Goal: Task Accomplishment & Management: Manage account settings

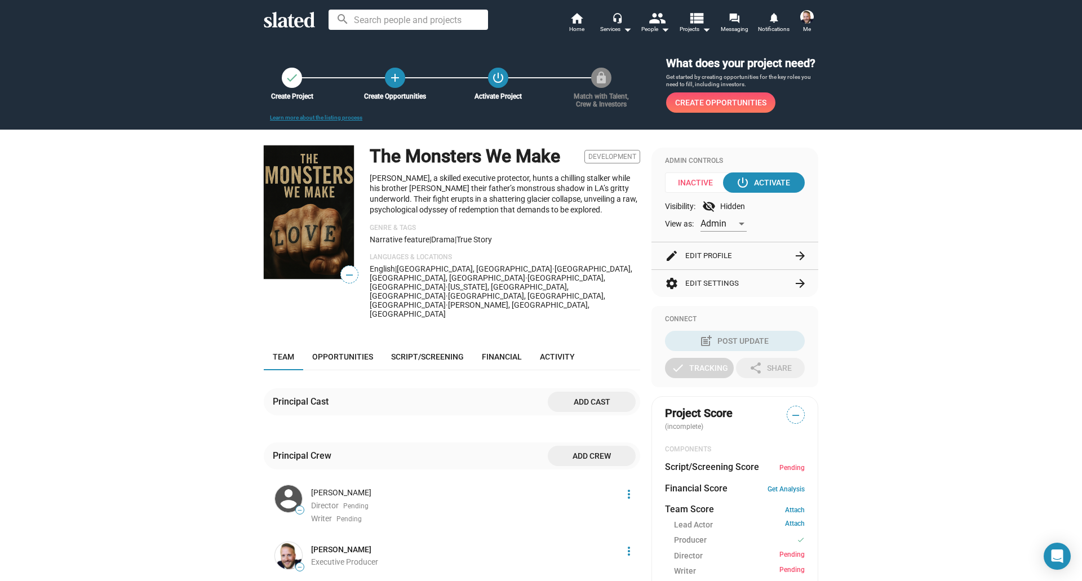
click at [719, 253] on button "edit Edit Profile arrow_forward" at bounding box center [735, 255] width 140 height 27
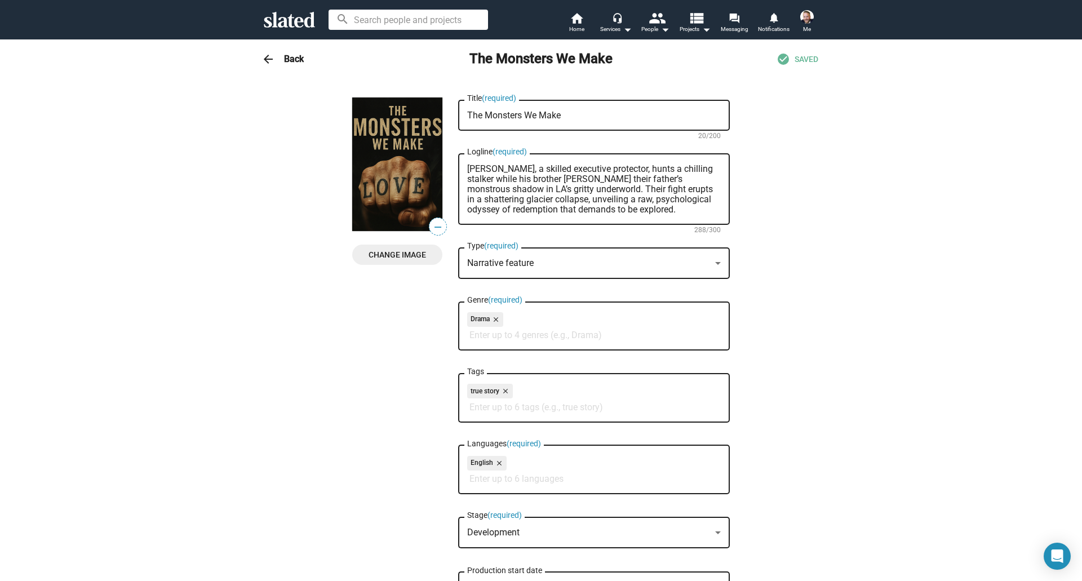
click at [587, 260] on div "Narrative feature" at bounding box center [588, 263] width 243 height 12
click at [839, 301] on div at bounding box center [541, 290] width 1082 height 581
click at [492, 321] on mat-icon "close" at bounding box center [495, 319] width 10 height 10
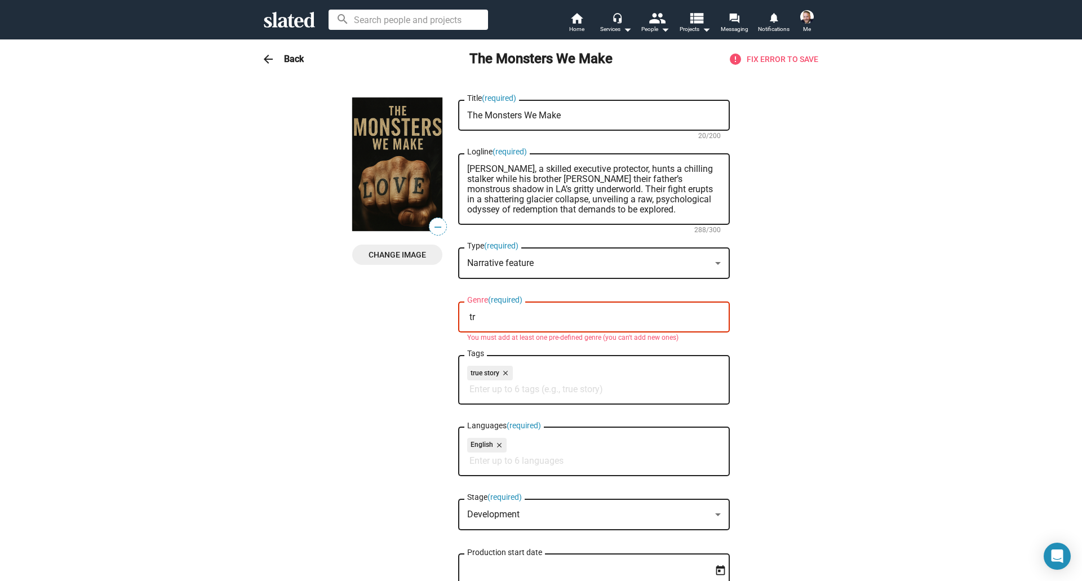
type input "t"
type input "dram"
click at [487, 341] on span "Drama" at bounding box center [590, 344] width 258 height 23
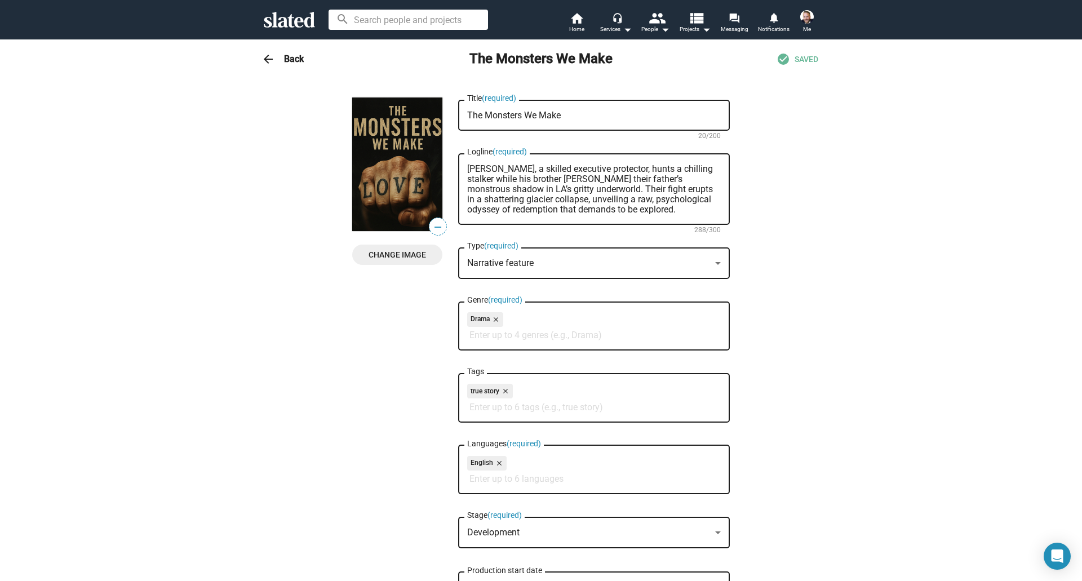
click at [500, 411] on input "Tags" at bounding box center [595, 407] width 253 height 10
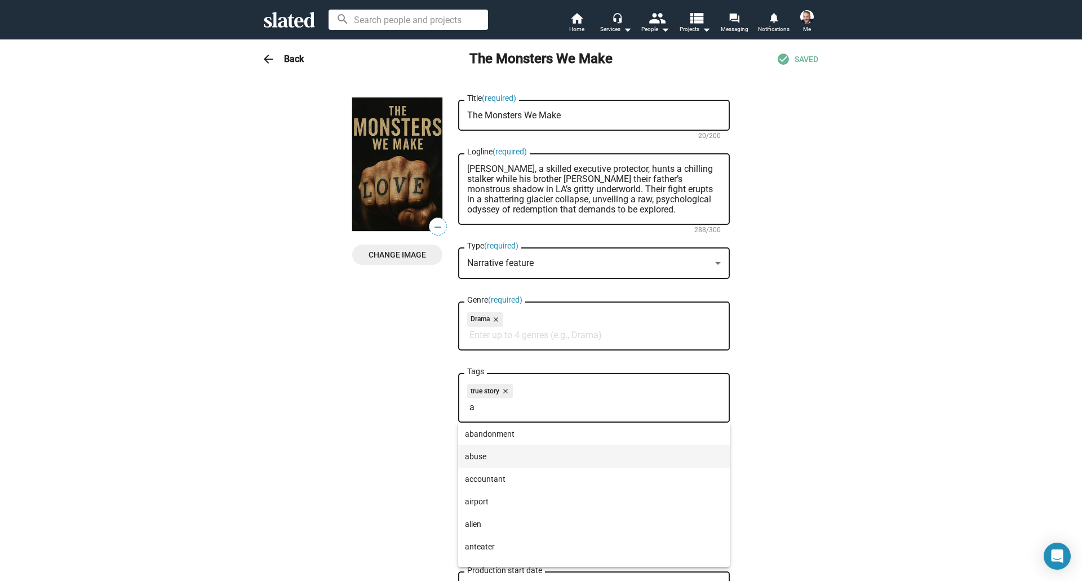
type input "a"
click at [475, 459] on span "abuse" at bounding box center [594, 456] width 258 height 23
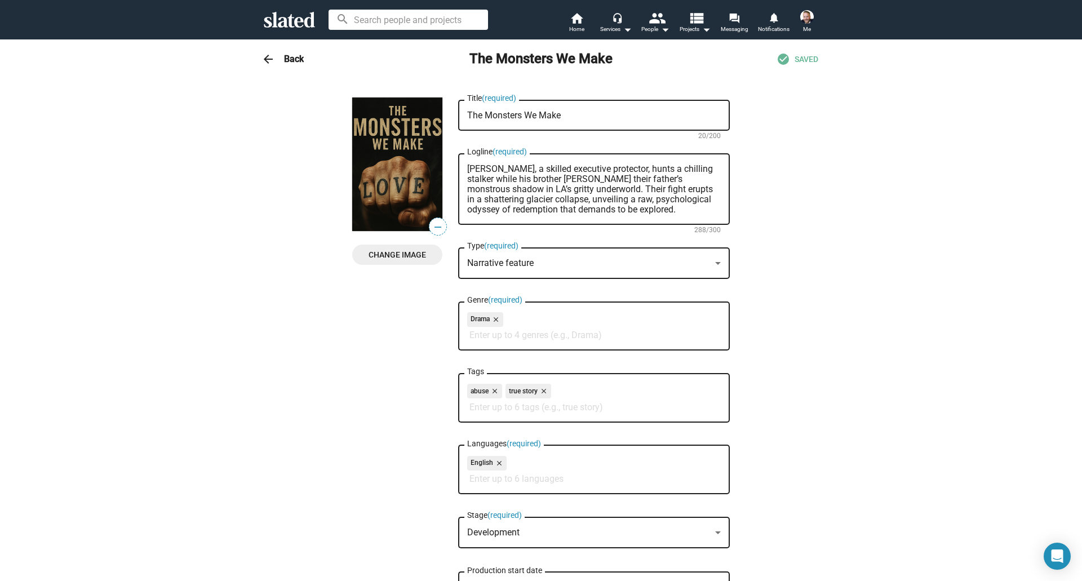
type input "b"
type input "c"
type input "d"
type input "e"
type input "f"
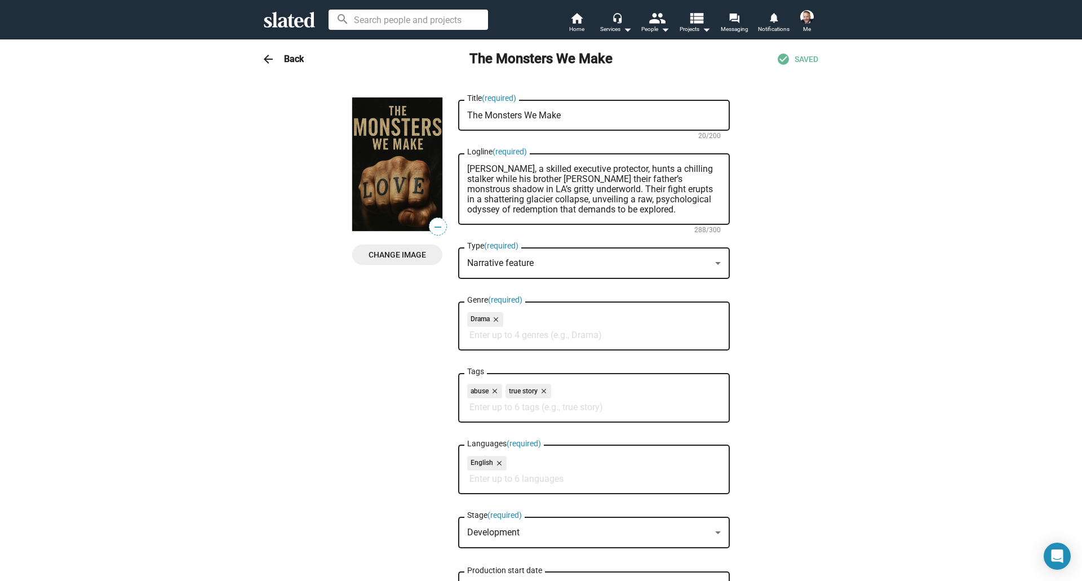
type input "g"
type input "h"
type input "i"
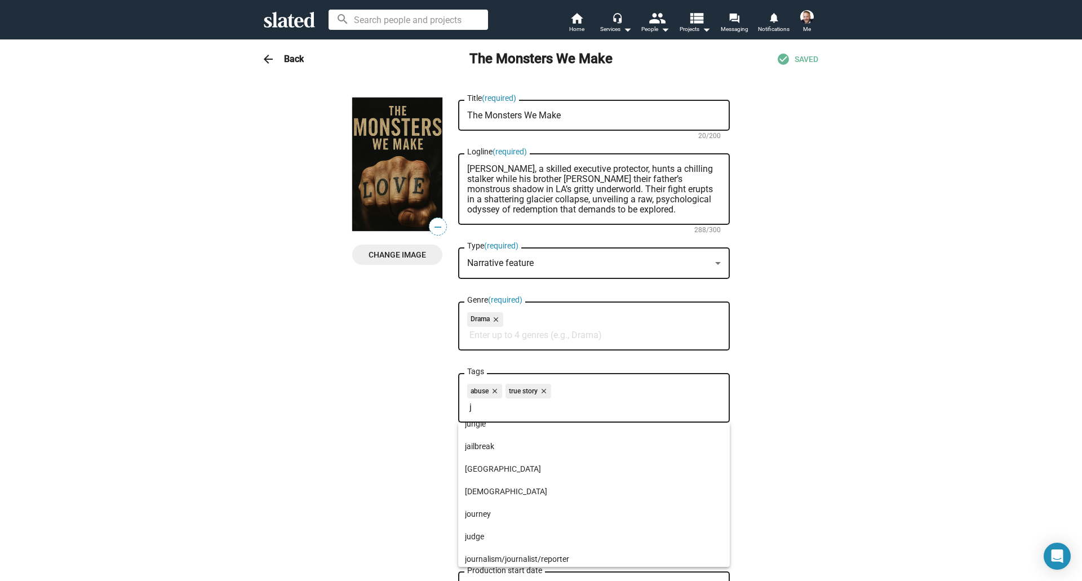
scroll to position [81, 0]
type input "j"
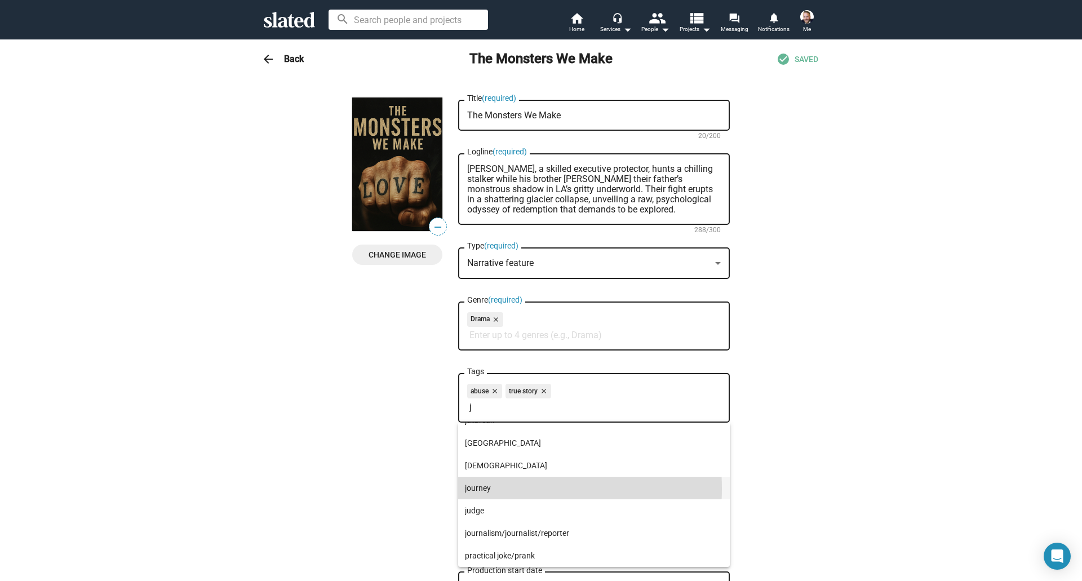
click at [487, 488] on span "journey" at bounding box center [594, 488] width 258 height 23
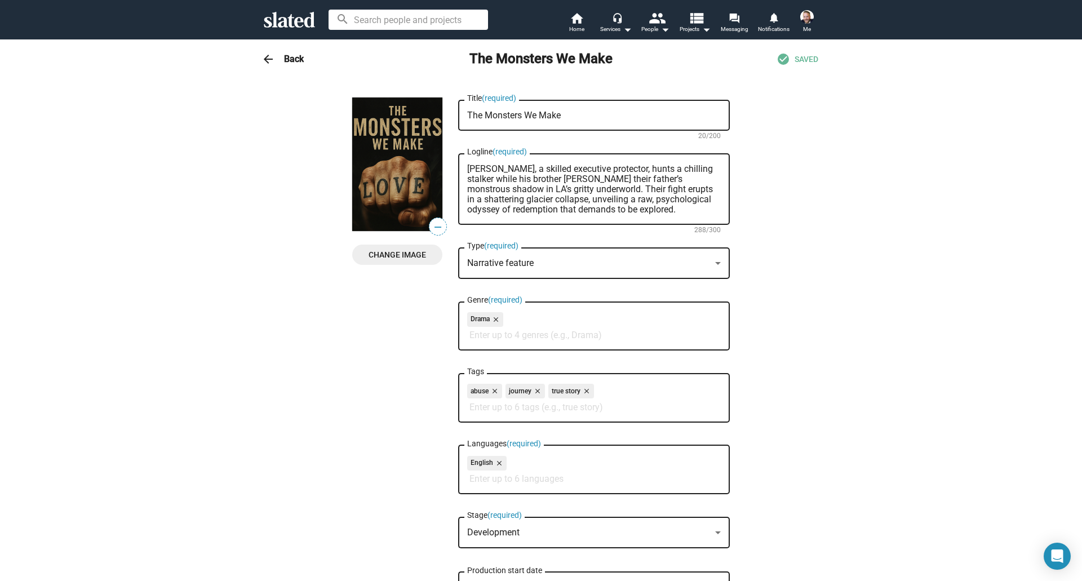
type input "k"
type input "l"
type input "m"
type input "n"
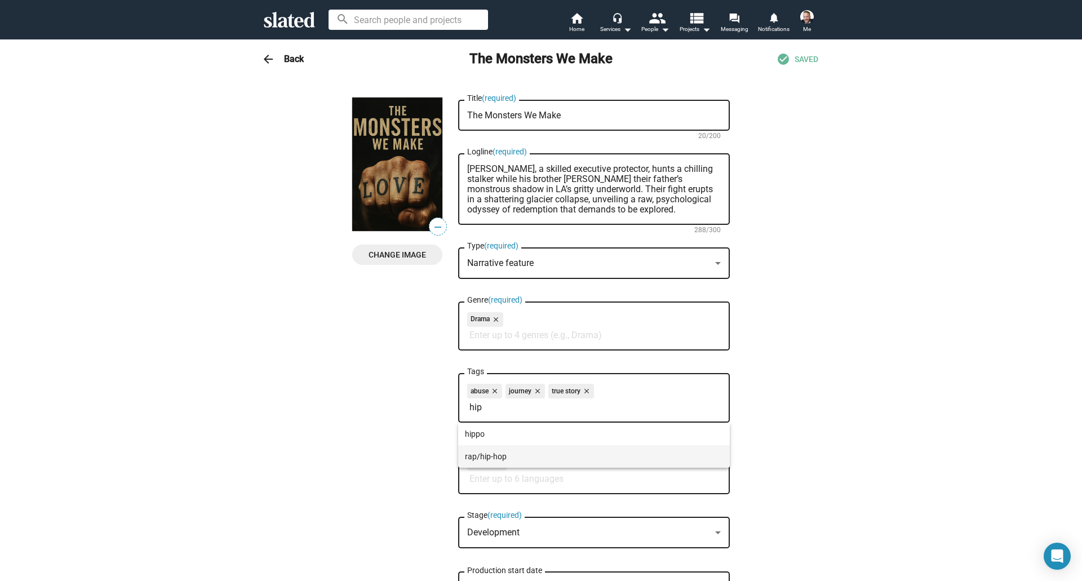
type input "hip"
click at [488, 456] on span "rap/hip-hop" at bounding box center [594, 456] width 258 height 23
click at [542, 407] on input "Tags" at bounding box center [595, 407] width 253 height 10
type input "q"
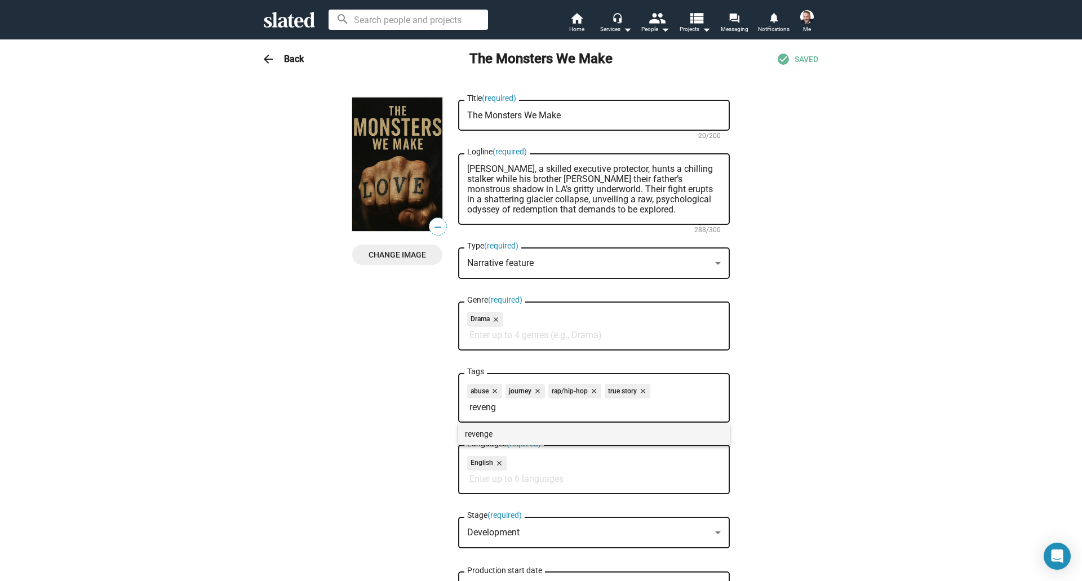
type input "reveng"
click at [484, 433] on span "revenge" at bounding box center [594, 433] width 258 height 23
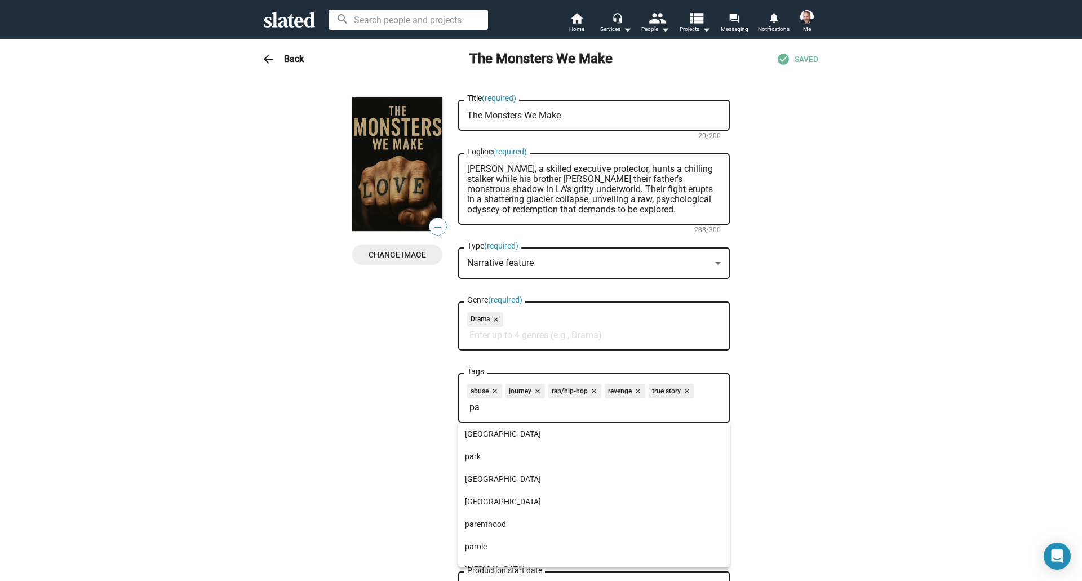
type input "p"
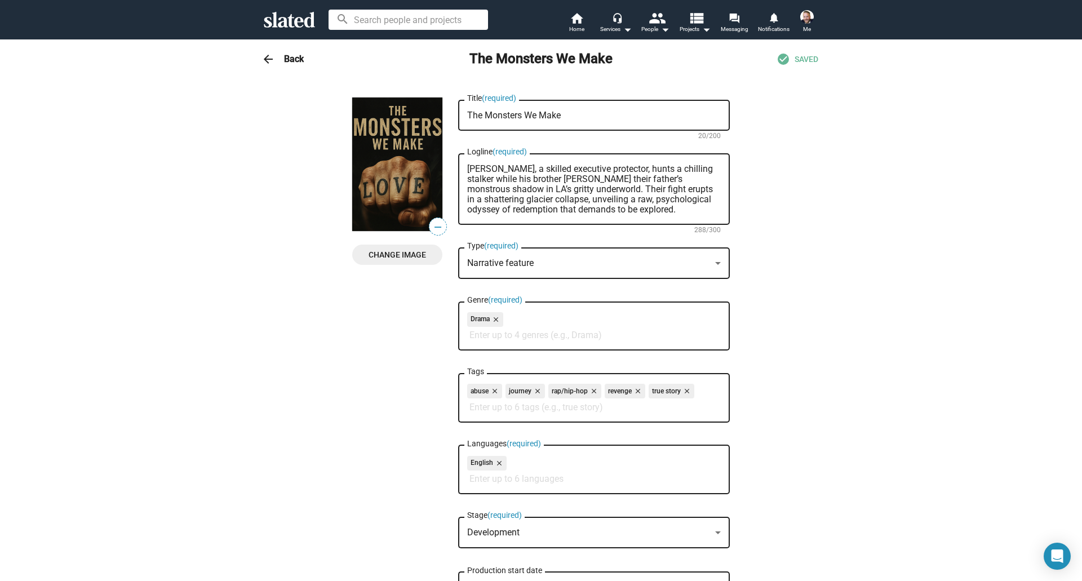
type input "q"
type input "r"
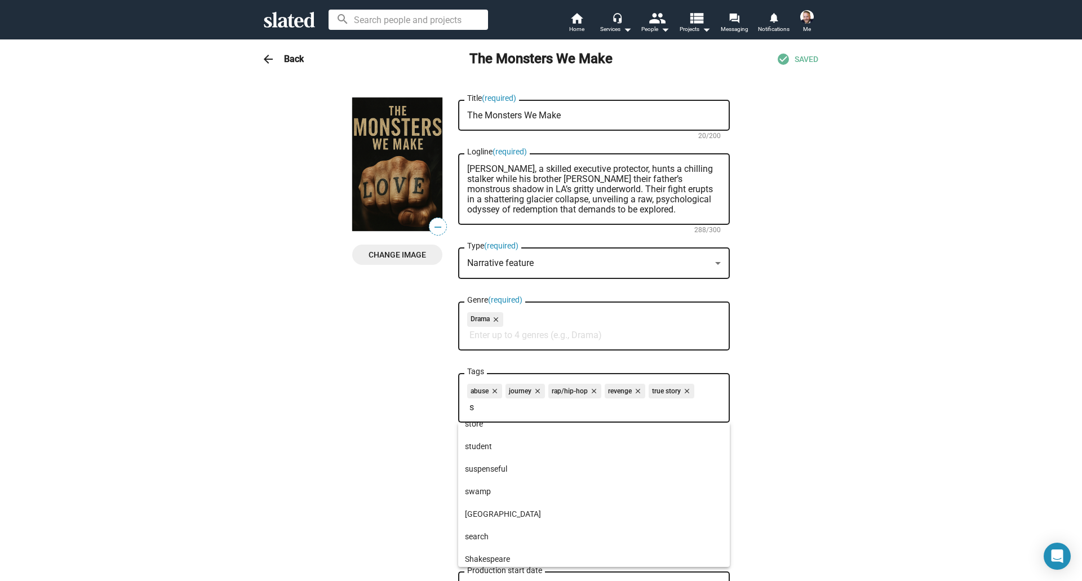
scroll to position [349, 0]
type input "s"
click at [505, 470] on span "suspenseful" at bounding box center [594, 467] width 258 height 23
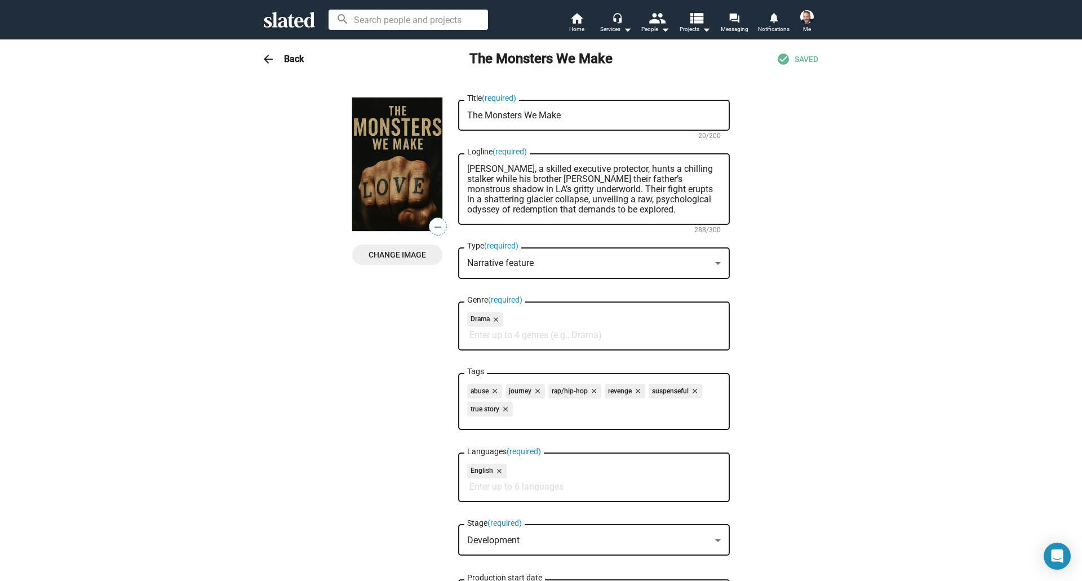
click at [536, 413] on div "abuse close journey close rap/hip-hop close revenge close suspenseful close tru…" at bounding box center [593, 402] width 253 height 36
click at [688, 390] on mat-icon "close" at bounding box center [693, 391] width 10 height 10
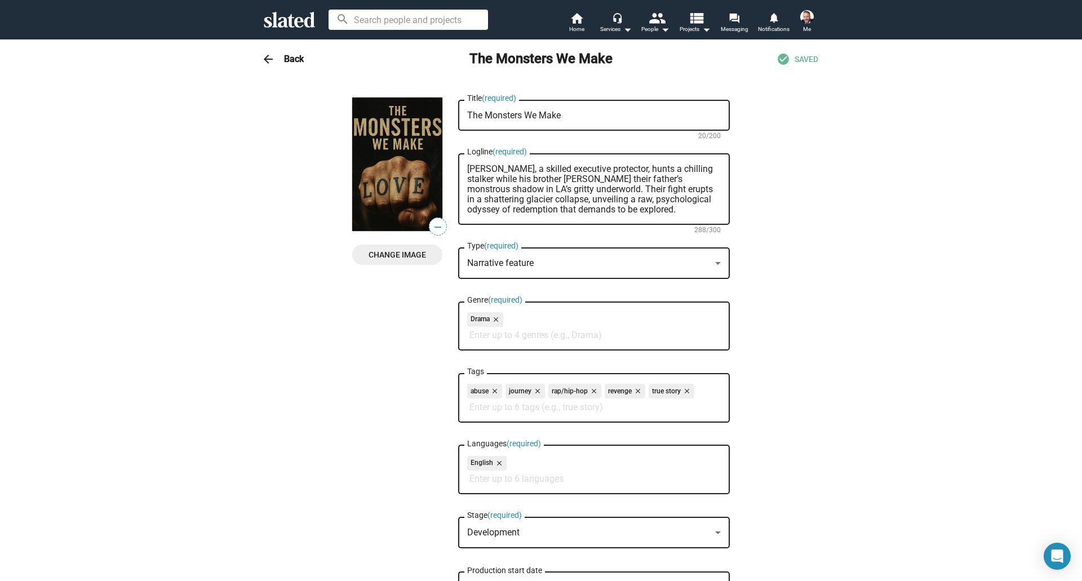
click at [491, 410] on input "Tags" at bounding box center [595, 407] width 253 height 10
type input "t"
type input "u"
type input "v"
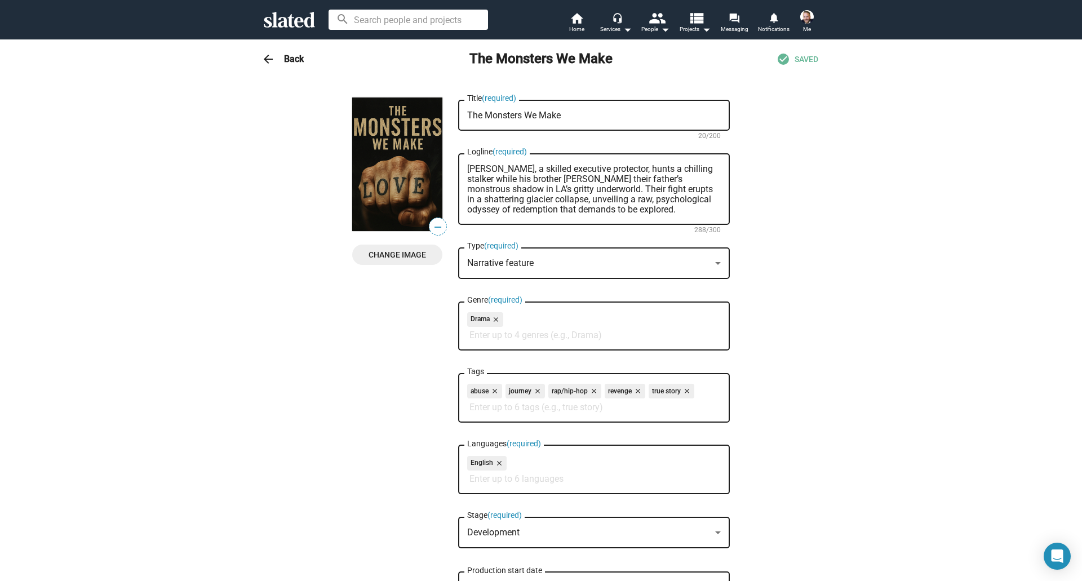
type input "w"
type input "x"
type input "y"
type input "z"
type input "sus"
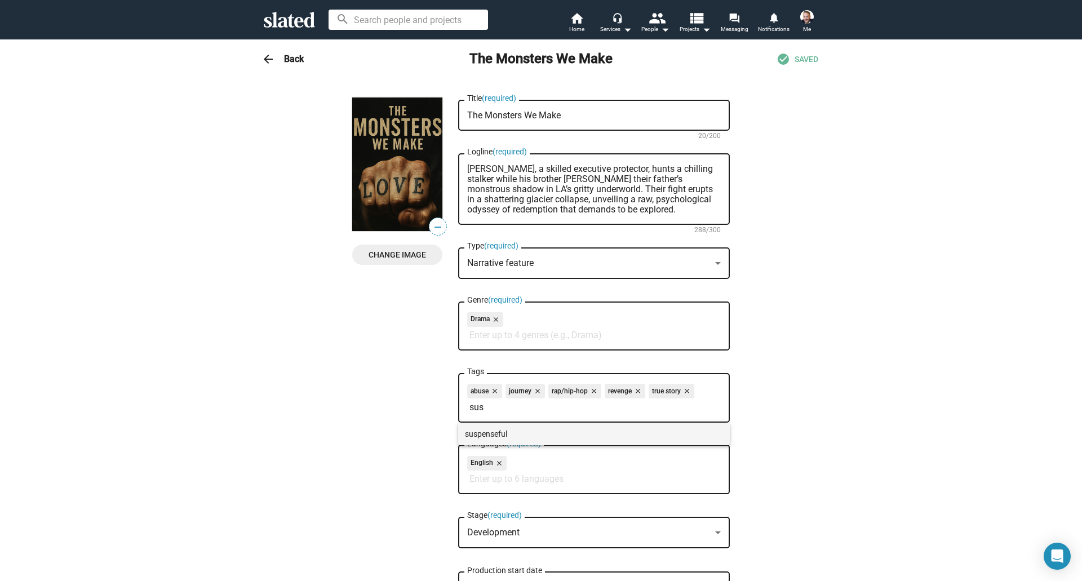
click at [503, 430] on span "suspenseful" at bounding box center [594, 433] width 258 height 23
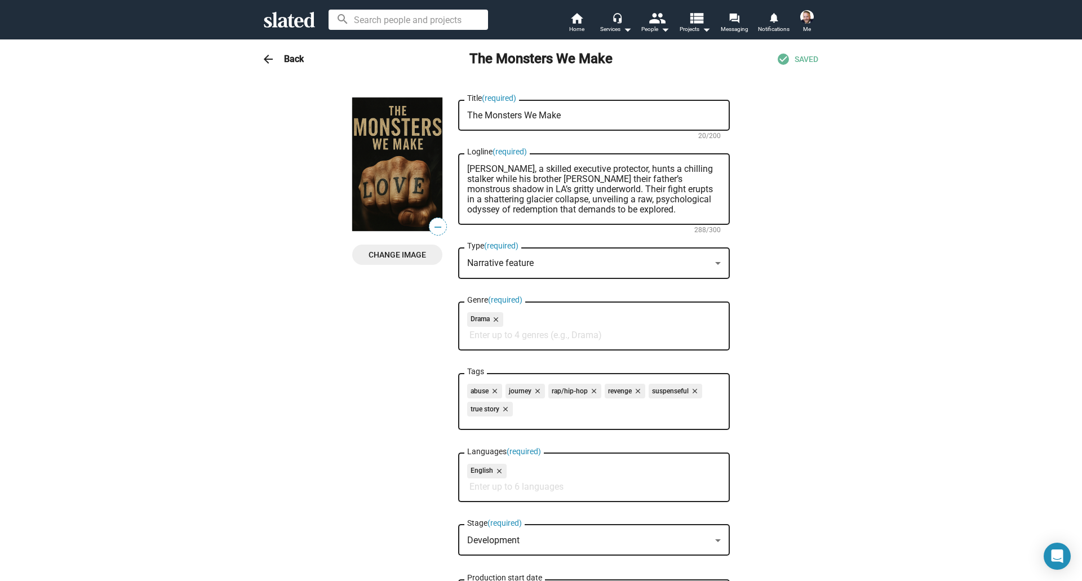
click at [509, 338] on input "Genre (required)" at bounding box center [595, 335] width 253 height 10
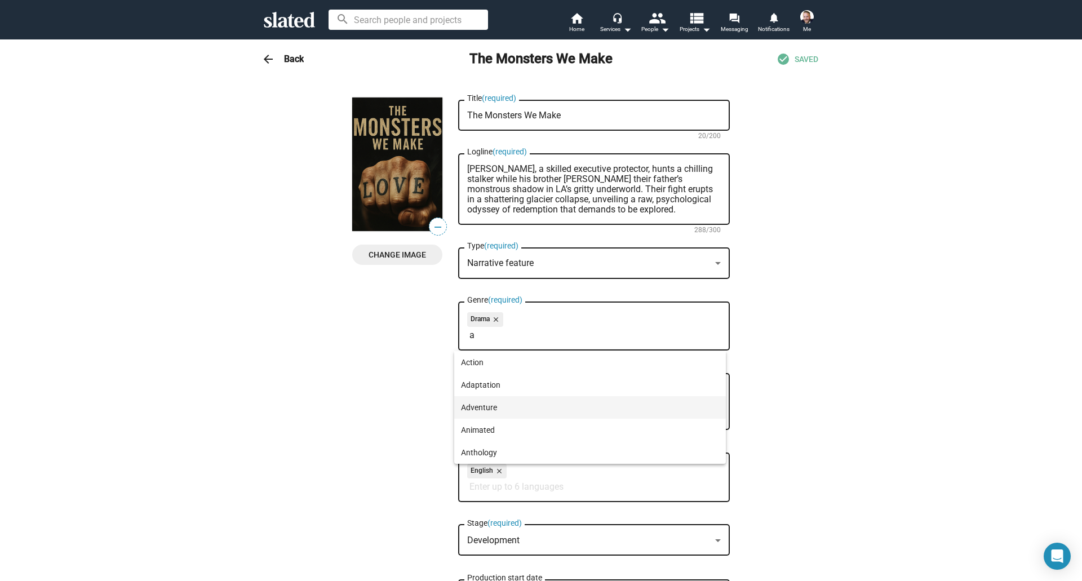
type input "a"
click at [508, 401] on span "Adventure" at bounding box center [590, 407] width 258 height 23
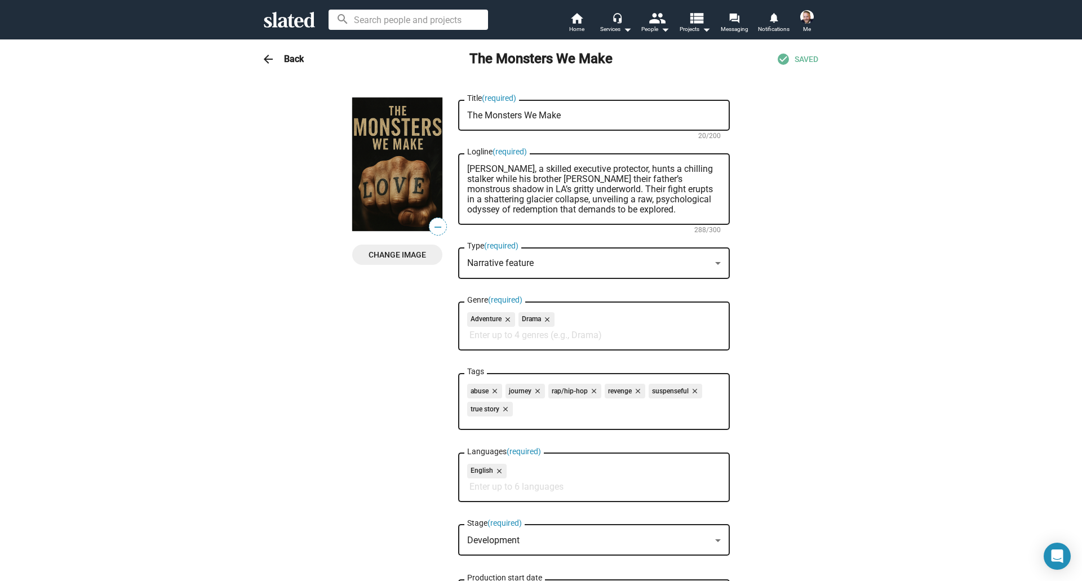
click at [528, 337] on input "Genre (required)" at bounding box center [595, 335] width 253 height 10
click at [501, 316] on mat-icon "close" at bounding box center [506, 319] width 10 height 10
click at [488, 339] on input "Genre (required)" at bounding box center [595, 335] width 253 height 10
type input "b"
click at [478, 359] on span "Biopic" at bounding box center [590, 362] width 258 height 23
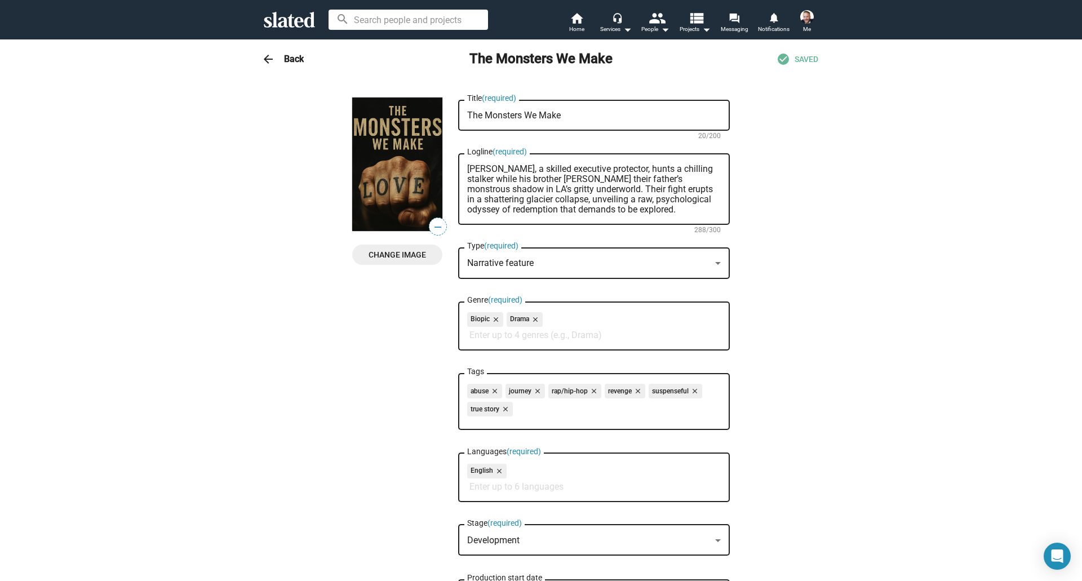
click at [488, 338] on input "Genre (required)" at bounding box center [595, 335] width 253 height 10
type input "c"
type input "d"
type input "e"
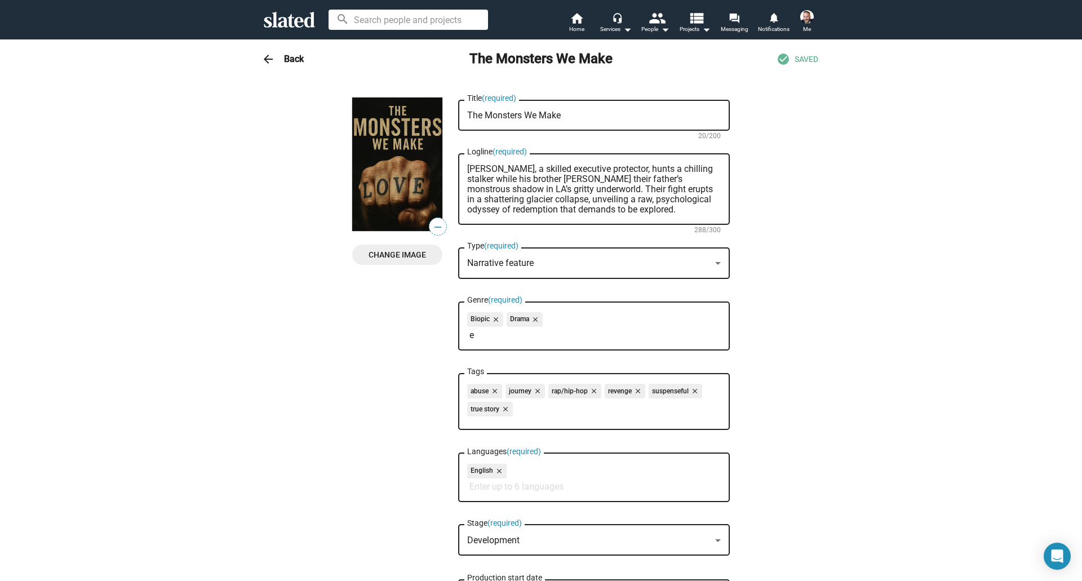
click at [475, 337] on input "e" at bounding box center [595, 335] width 253 height 10
type input "d"
type input "e"
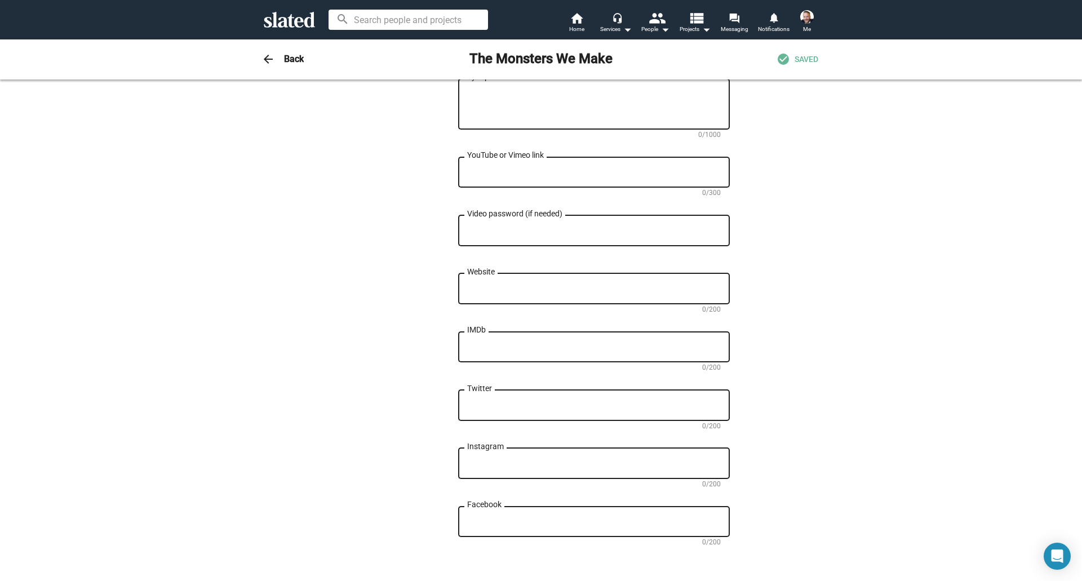
scroll to position [949, 0]
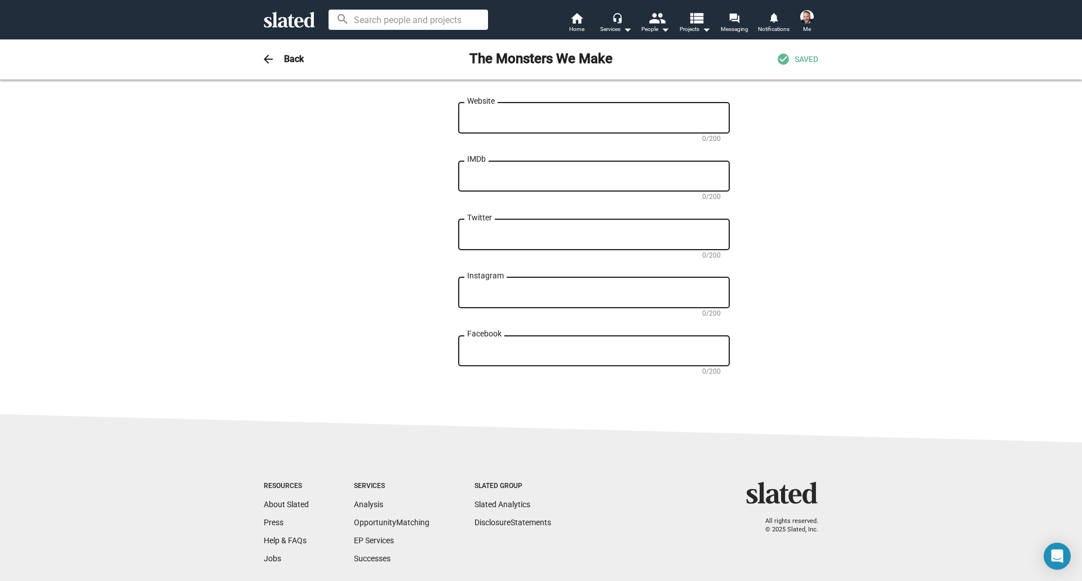
click at [284, 55] on h3 "Back" at bounding box center [294, 59] width 20 height 12
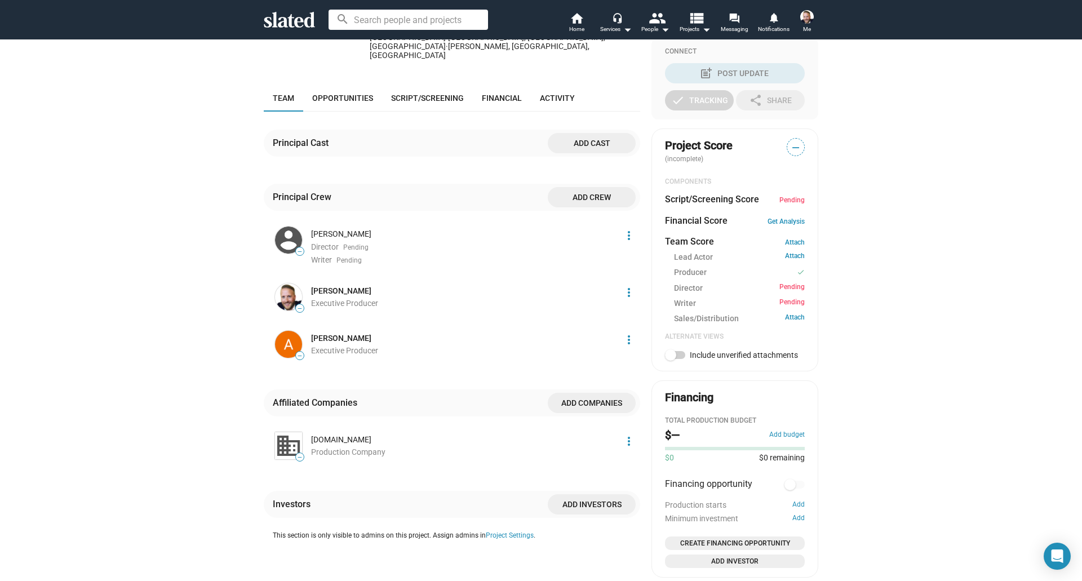
scroll to position [266, 0]
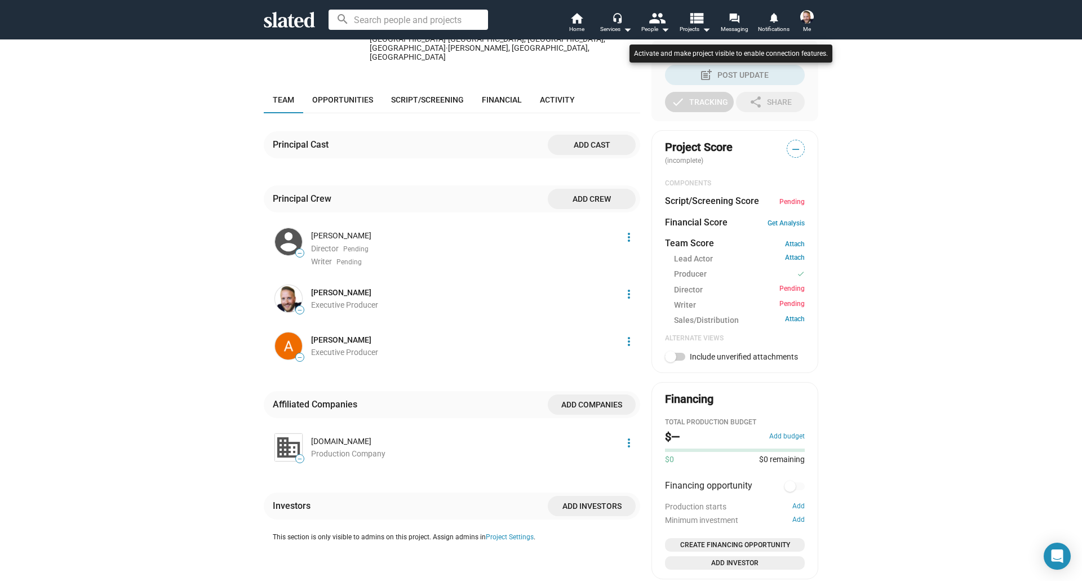
drag, startPoint x: 1079, startPoint y: 276, endPoint x: 1081, endPoint y: 291, distance: 15.3
click at [1081, 291] on div at bounding box center [541, 290] width 1082 height 581
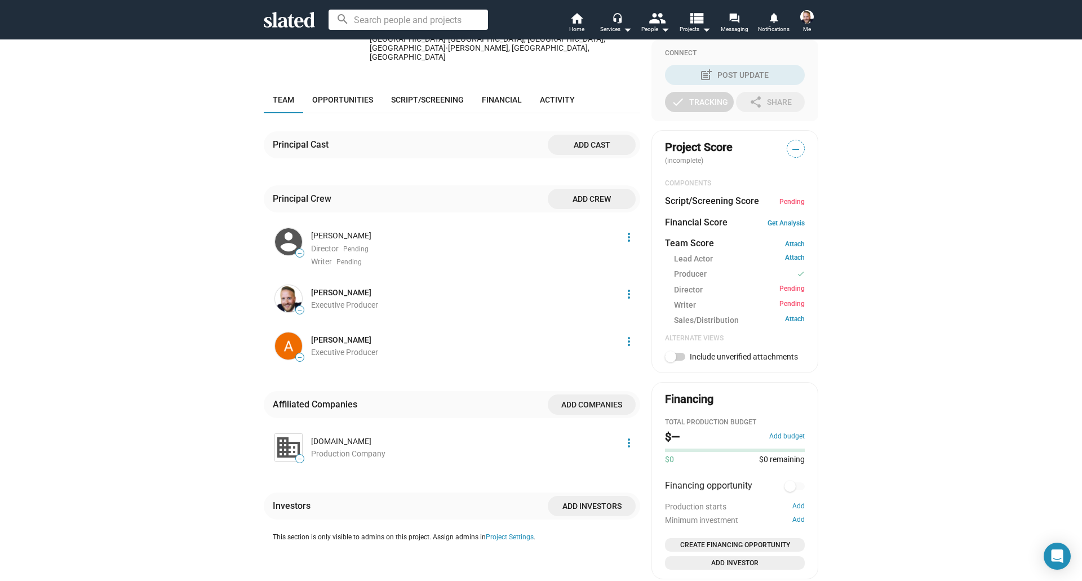
click at [672, 358] on span at bounding box center [675, 357] width 20 height 8
click at [670, 361] on input "Include unverified attachments" at bounding box center [670, 361] width 1 height 1
click at [674, 358] on span at bounding box center [679, 356] width 11 height 11
click at [670, 361] on input "Include unverified attachments" at bounding box center [670, 361] width 1 height 1
click at [672, 358] on span at bounding box center [675, 357] width 20 height 8
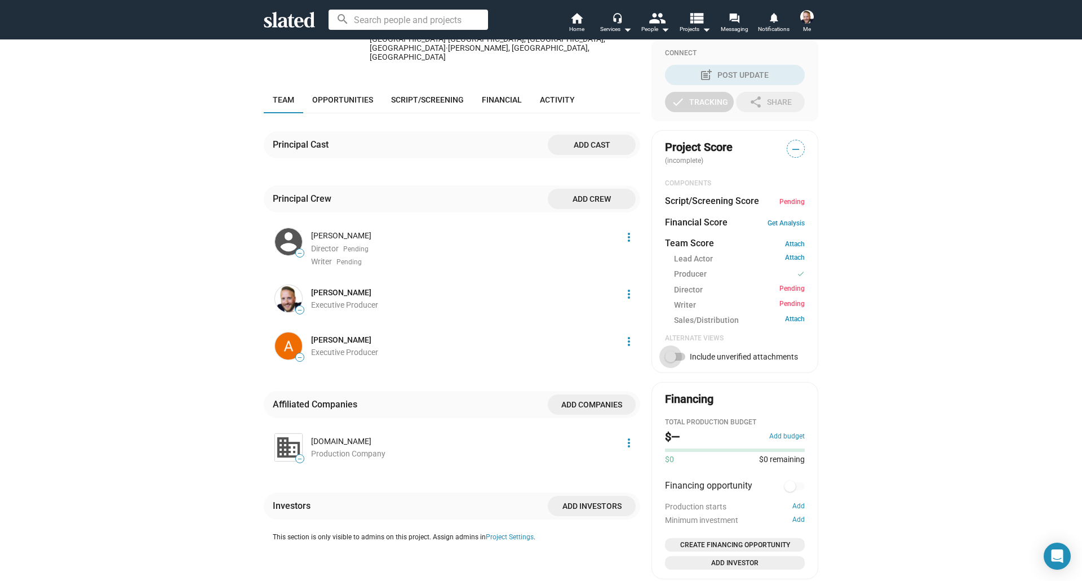
click at [670, 361] on input "Include unverified attachments" at bounding box center [670, 361] width 1 height 1
click at [674, 358] on span at bounding box center [679, 356] width 11 height 11
click at [670, 361] on input "Include unverified attachments" at bounding box center [670, 361] width 1 height 1
checkbox input "false"
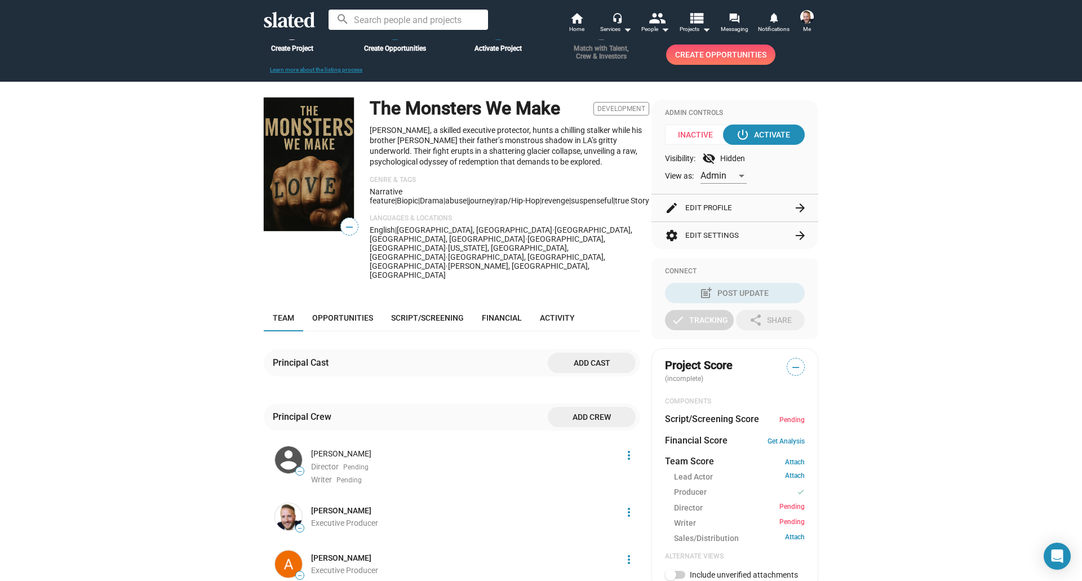
scroll to position [47, 0]
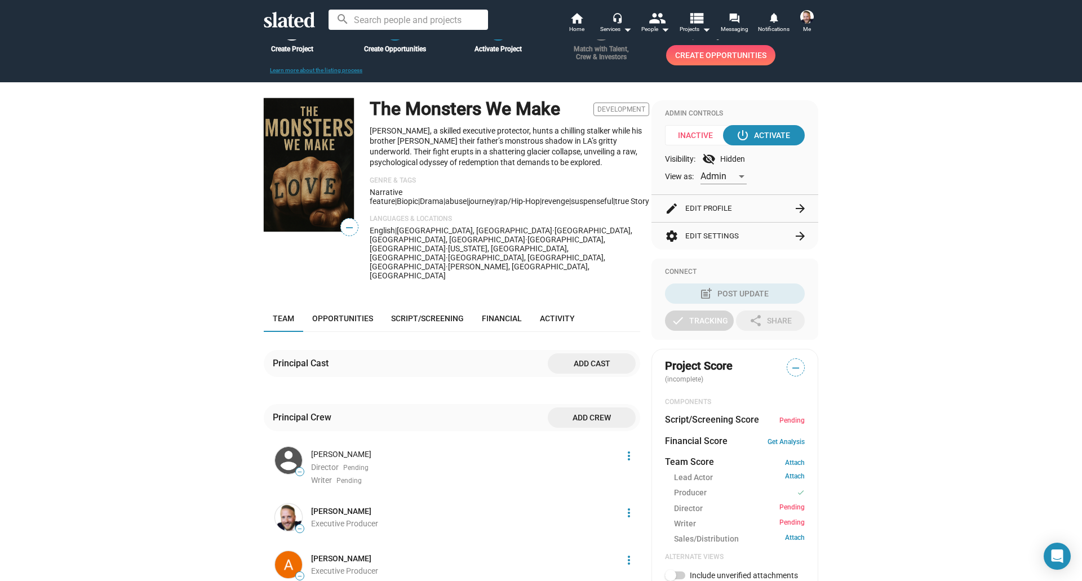
click at [345, 232] on span "—" at bounding box center [349, 227] width 17 height 15
click at [314, 169] on img at bounding box center [309, 165] width 90 height 134
click at [719, 208] on button "edit Edit Profile arrow_forward" at bounding box center [735, 208] width 140 height 27
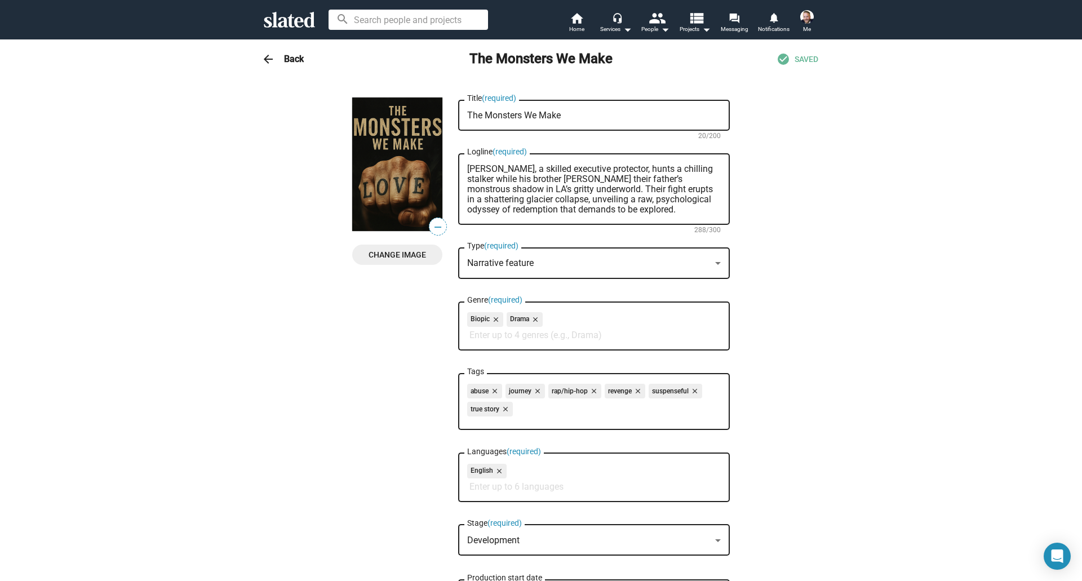
click at [397, 258] on span "Change Image" at bounding box center [397, 254] width 72 height 20
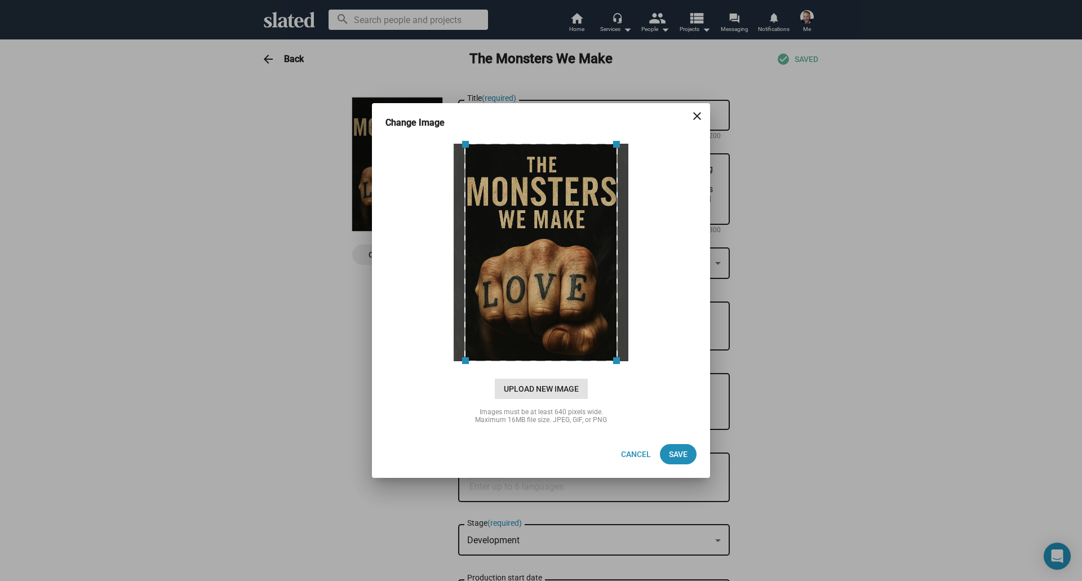
click at [554, 392] on span "Upload New Image" at bounding box center [541, 389] width 93 height 20
click at [554, 364] on input "cloud_upload Drag and drop or click to upload" at bounding box center [541, 252] width 310 height 224
type input "C:\fakepath\Monsters Poster.PNG"
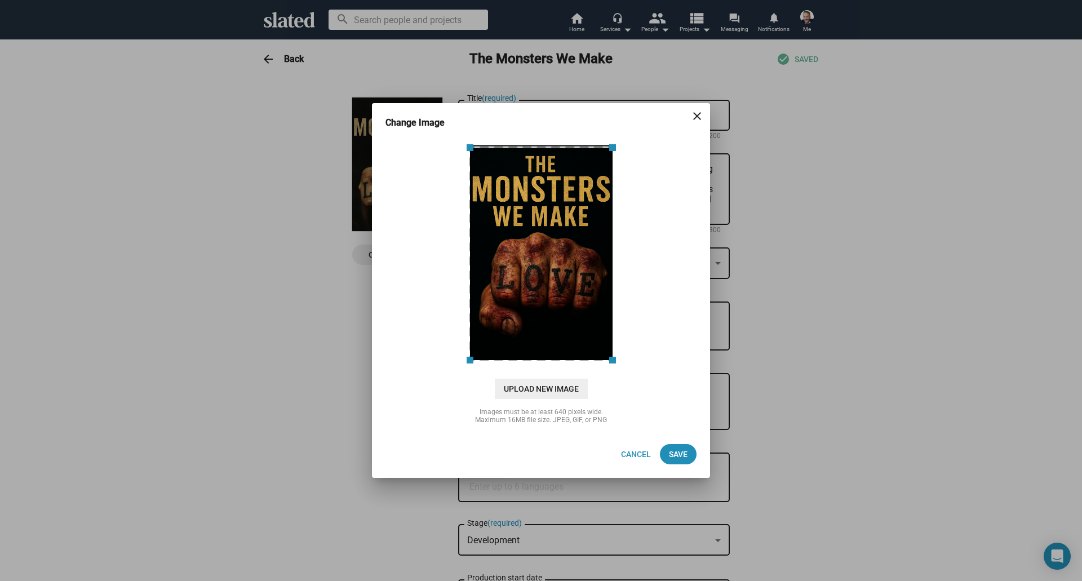
click at [612, 152] on span at bounding box center [612, 148] width 16 height 16
click at [683, 452] on span "Save" at bounding box center [678, 454] width 19 height 20
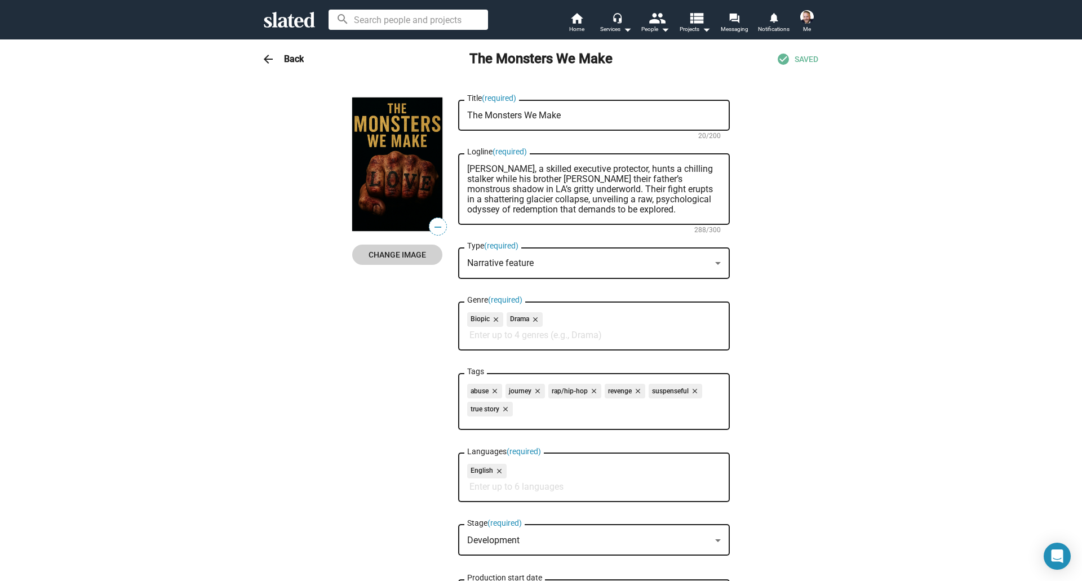
scroll to position [47, 0]
click at [517, 337] on input "Genre (required)" at bounding box center [595, 335] width 253 height 10
type input "t"
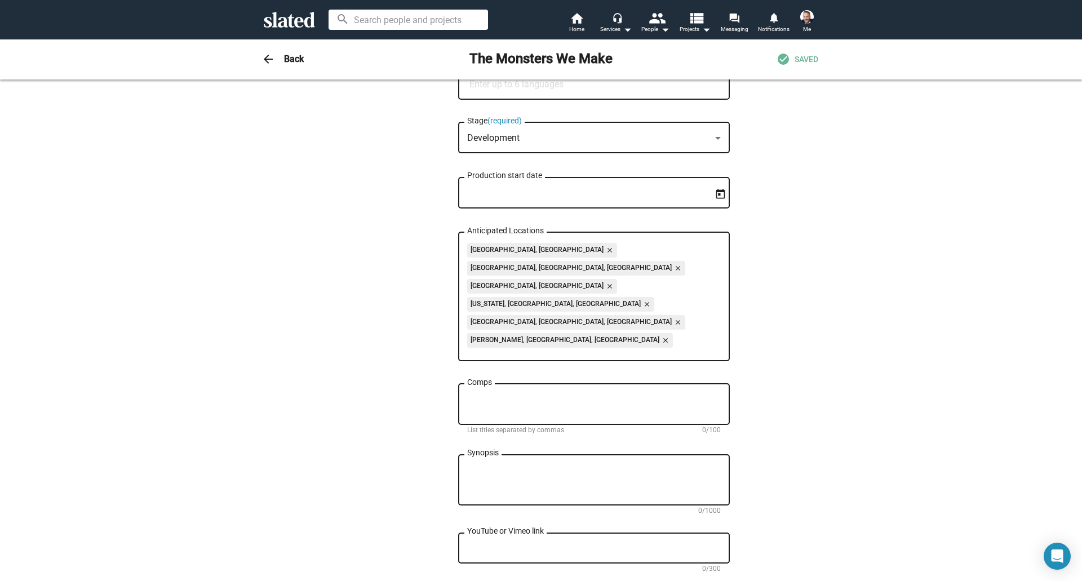
scroll to position [0, 0]
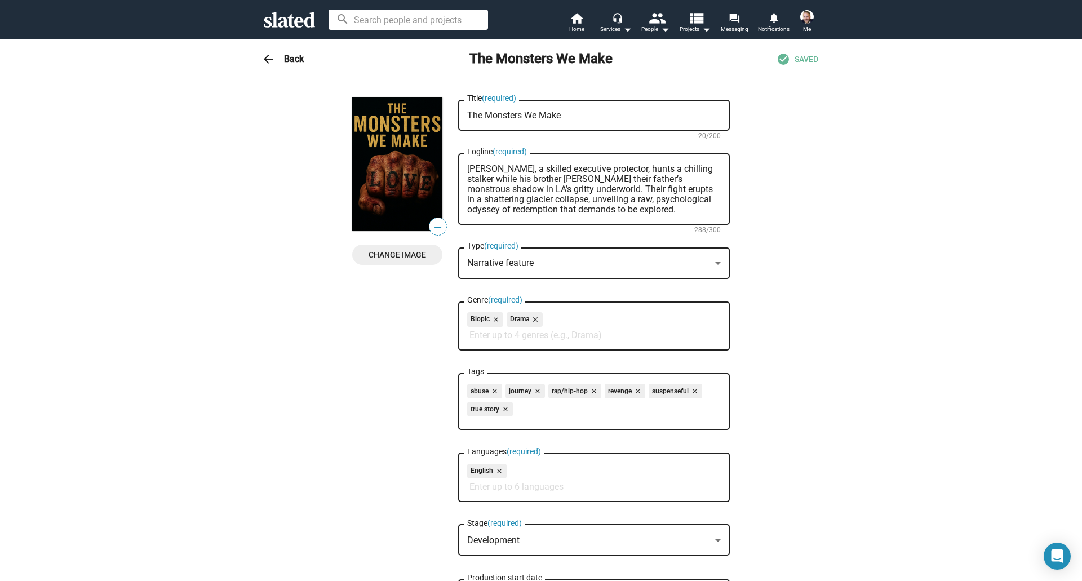
click at [491, 324] on mat-icon "close" at bounding box center [495, 319] width 10 height 10
click at [284, 61] on h3 "Back" at bounding box center [294, 59] width 20 height 12
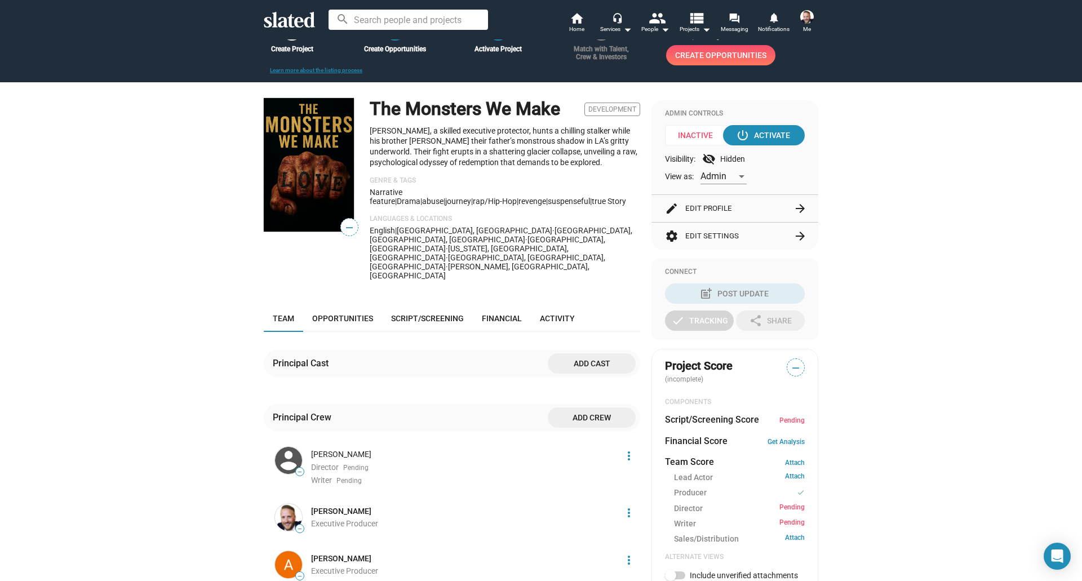
click at [283, 193] on img at bounding box center [309, 165] width 90 height 134
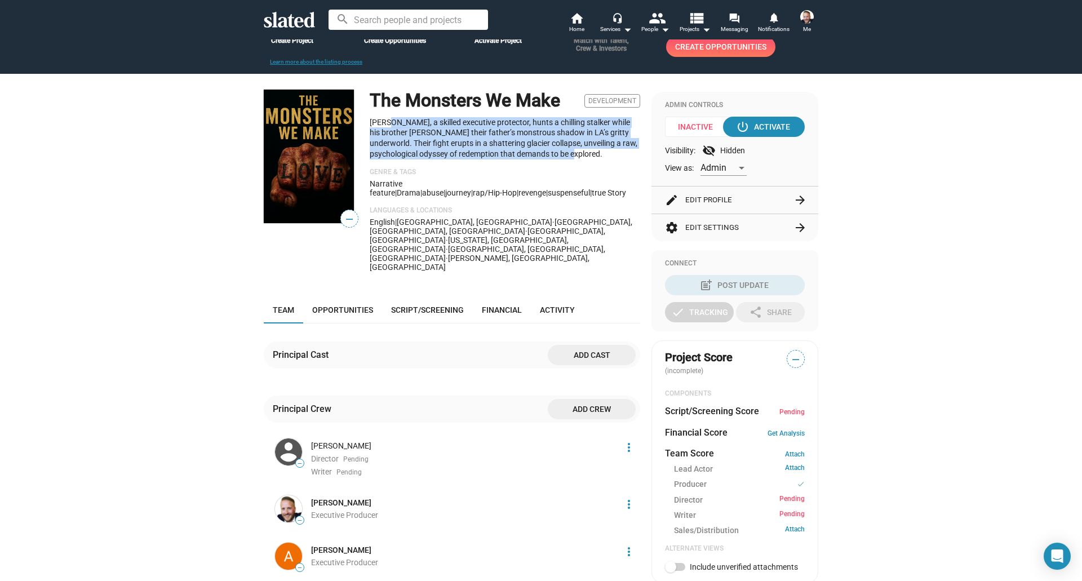
drag, startPoint x: 383, startPoint y: 126, endPoint x: 575, endPoint y: 159, distance: 194.9
click at [575, 159] on p "[PERSON_NAME], a skilled executive protector, hunts a chilling stalker while hi…" at bounding box center [505, 138] width 270 height 42
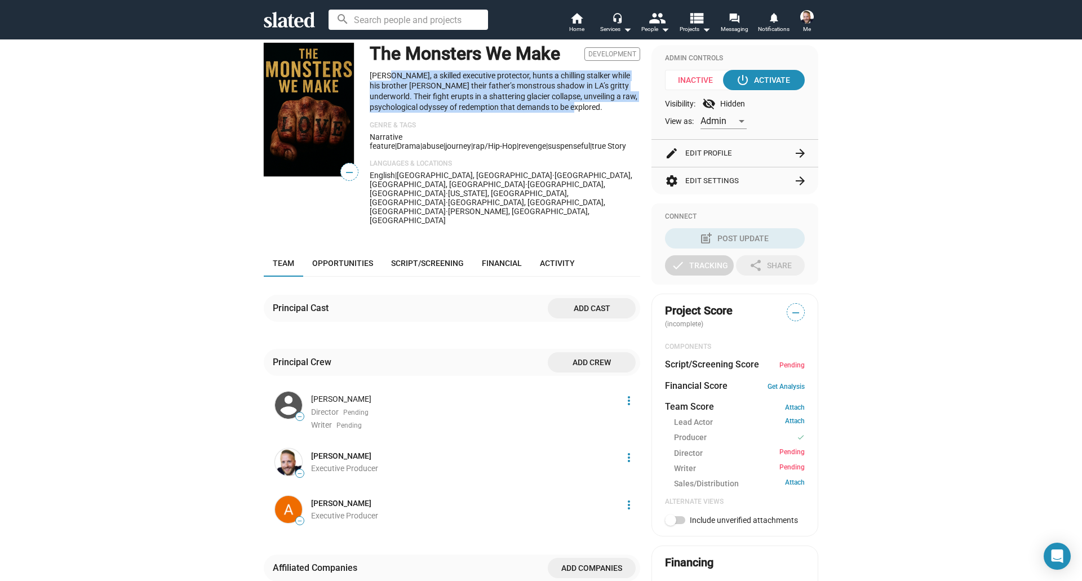
scroll to position [102, 0]
